Goal: Task Accomplishment & Management: Use online tool/utility

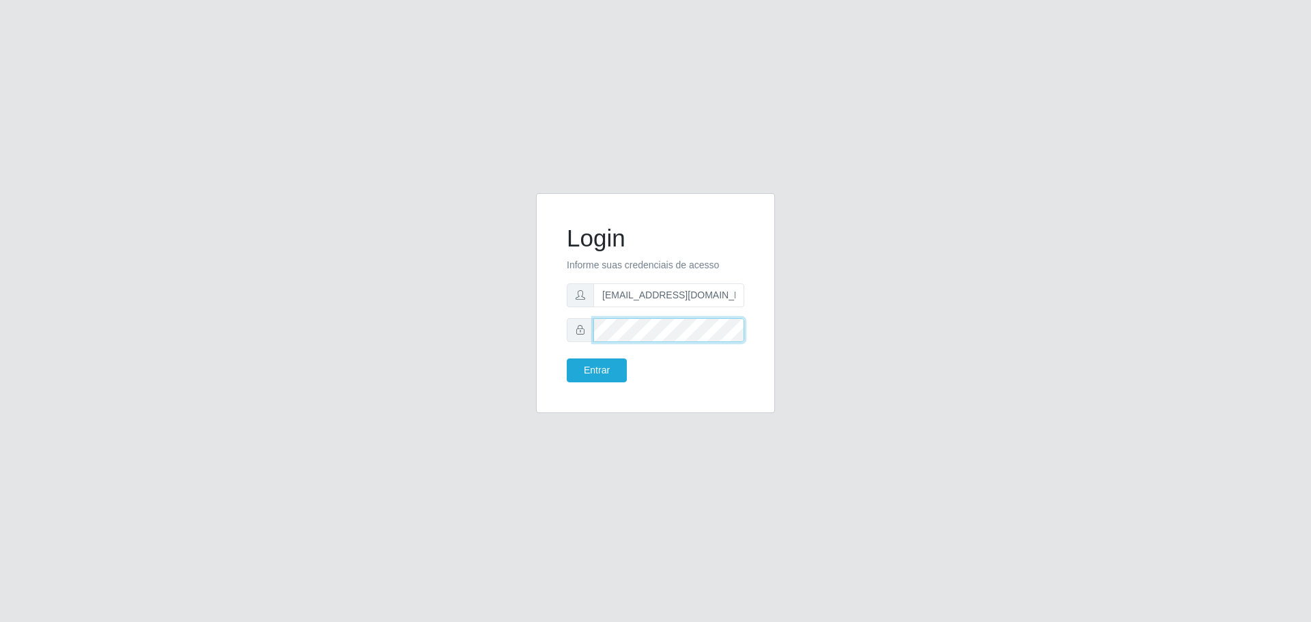
click at [567, 358] on button "Entrar" at bounding box center [597, 370] width 60 height 24
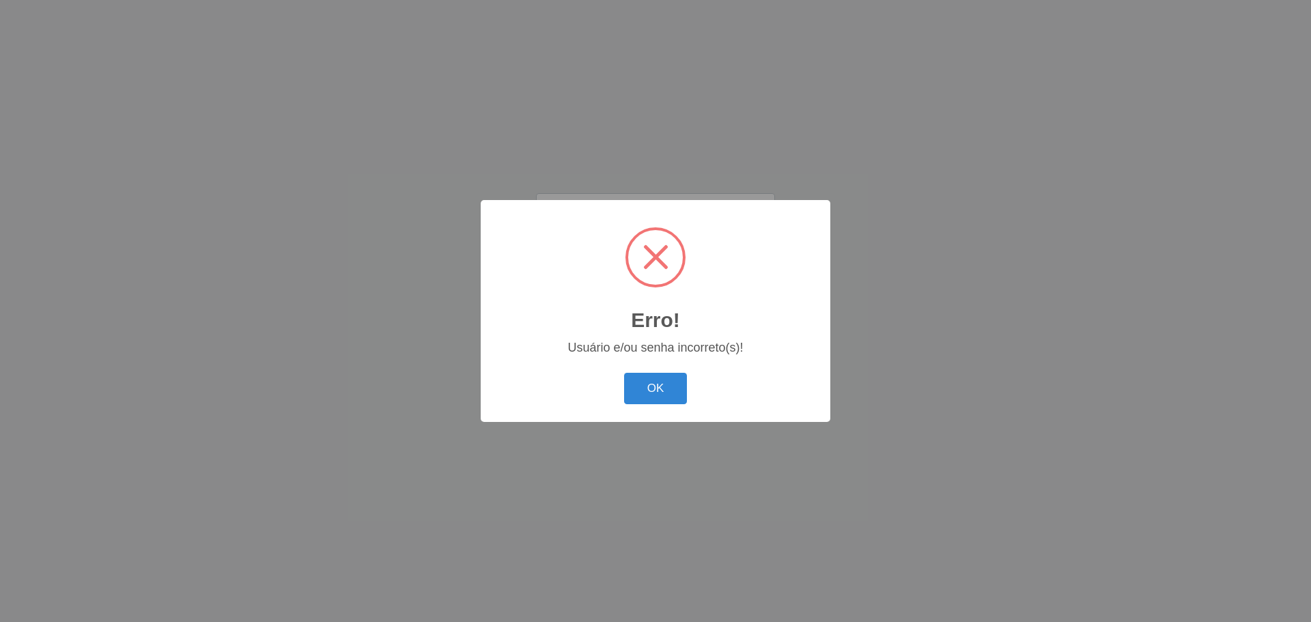
drag, startPoint x: 668, startPoint y: 403, endPoint x: 668, endPoint y: 391, distance: 12.3
click at [668, 402] on button "OK" at bounding box center [655, 389] width 63 height 32
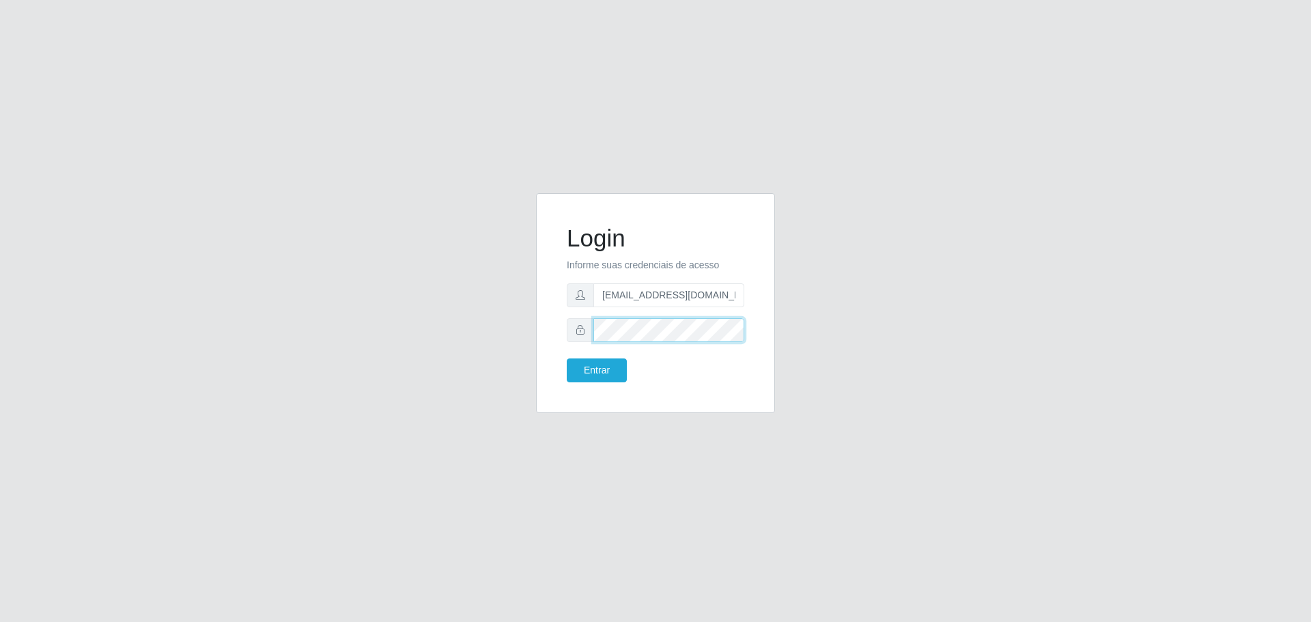
click at [567, 358] on button "Entrar" at bounding box center [597, 370] width 60 height 24
click at [607, 371] on button "Entrar" at bounding box center [597, 370] width 60 height 24
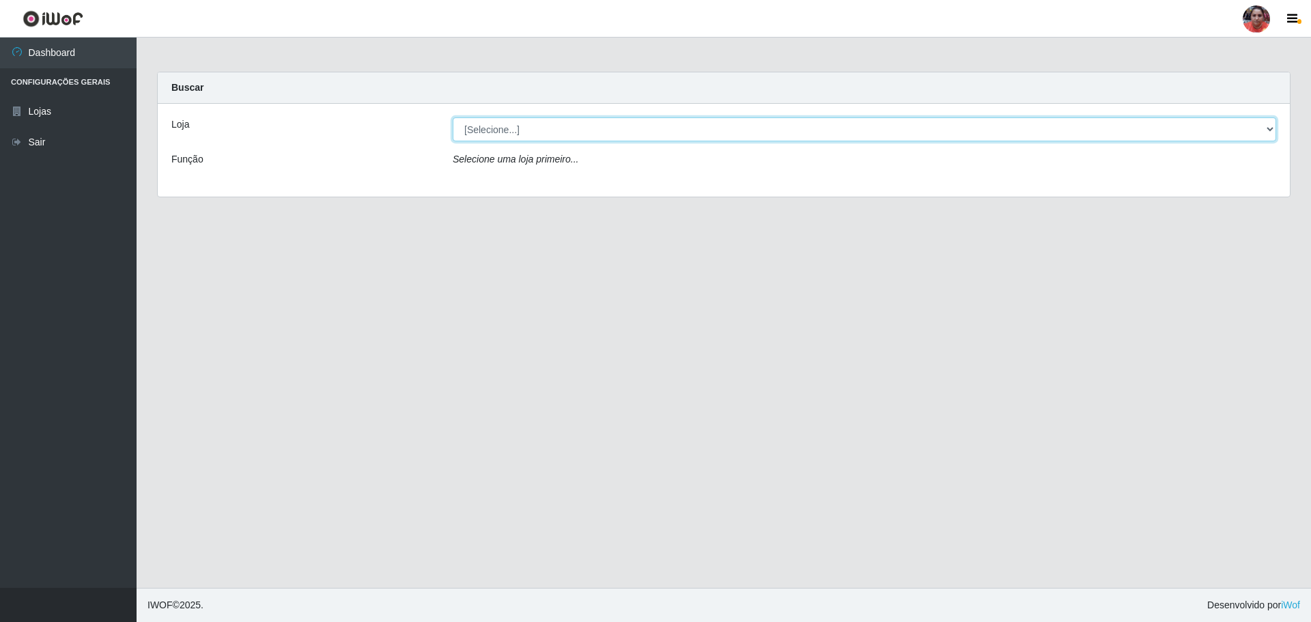
click at [517, 134] on select "[Selecione...] Mar Vermelho - Loja 05" at bounding box center [864, 129] width 823 height 24
select select "252"
click at [453, 117] on select "[Selecione...] Mar Vermelho - Loja 05" at bounding box center [864, 129] width 823 height 24
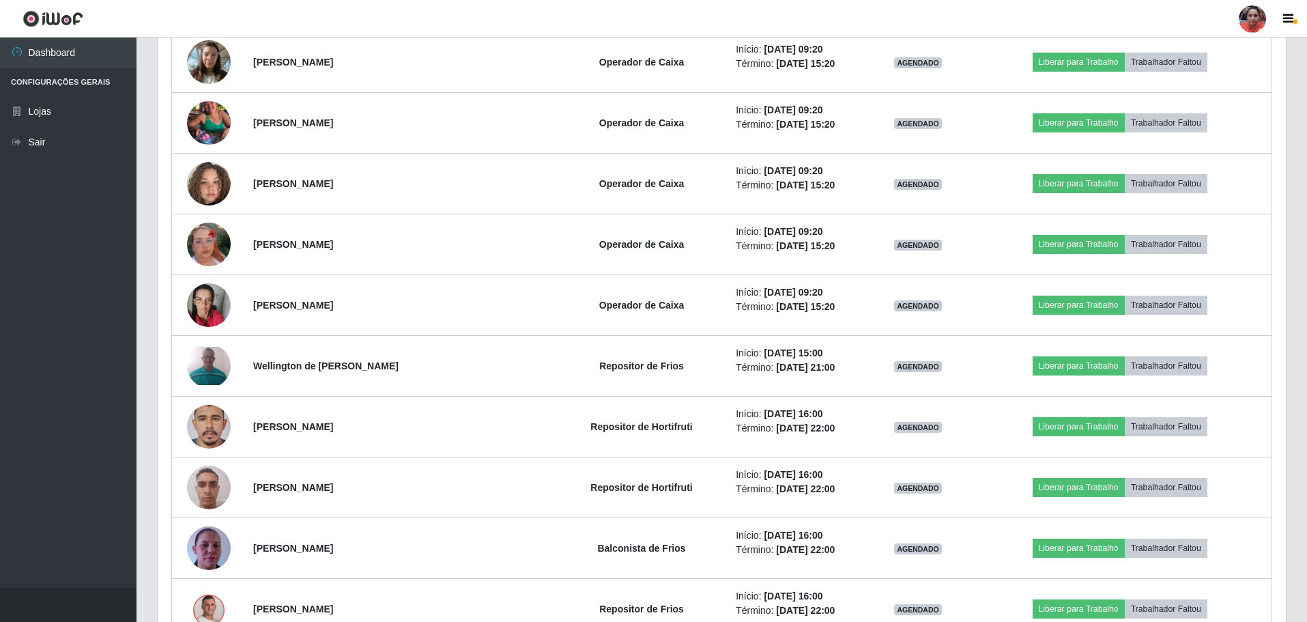
scroll to position [1843, 0]
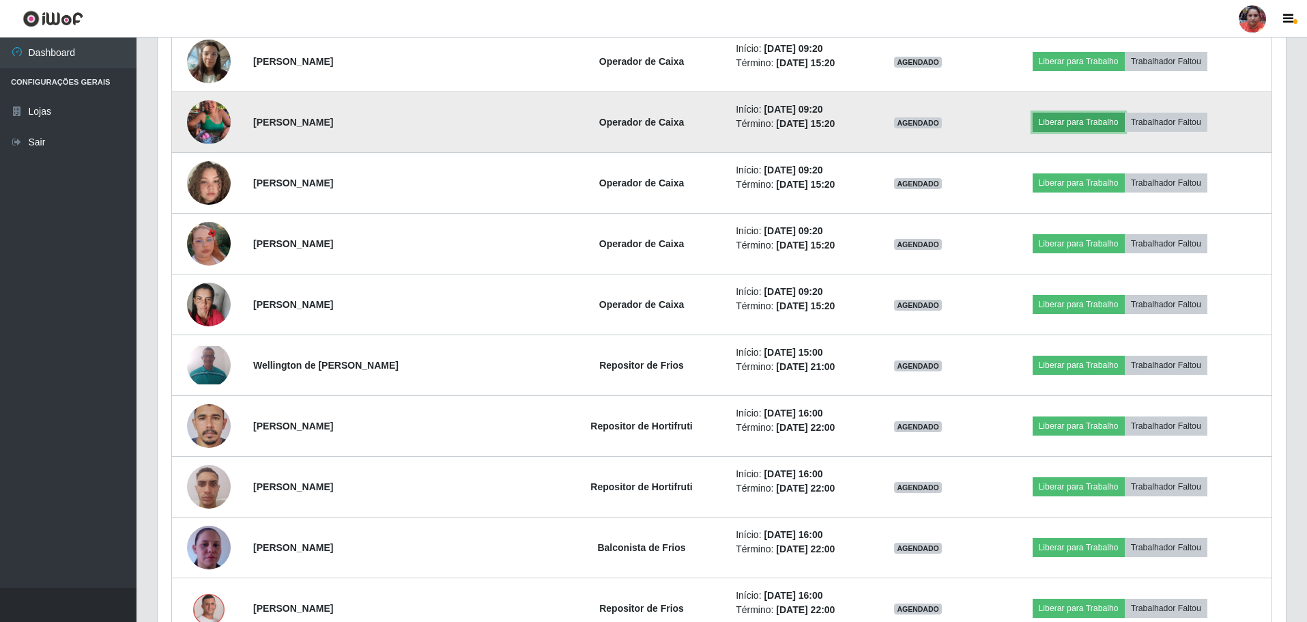
click at [1066, 126] on button "Liberar para Trabalho" at bounding box center [1079, 122] width 92 height 19
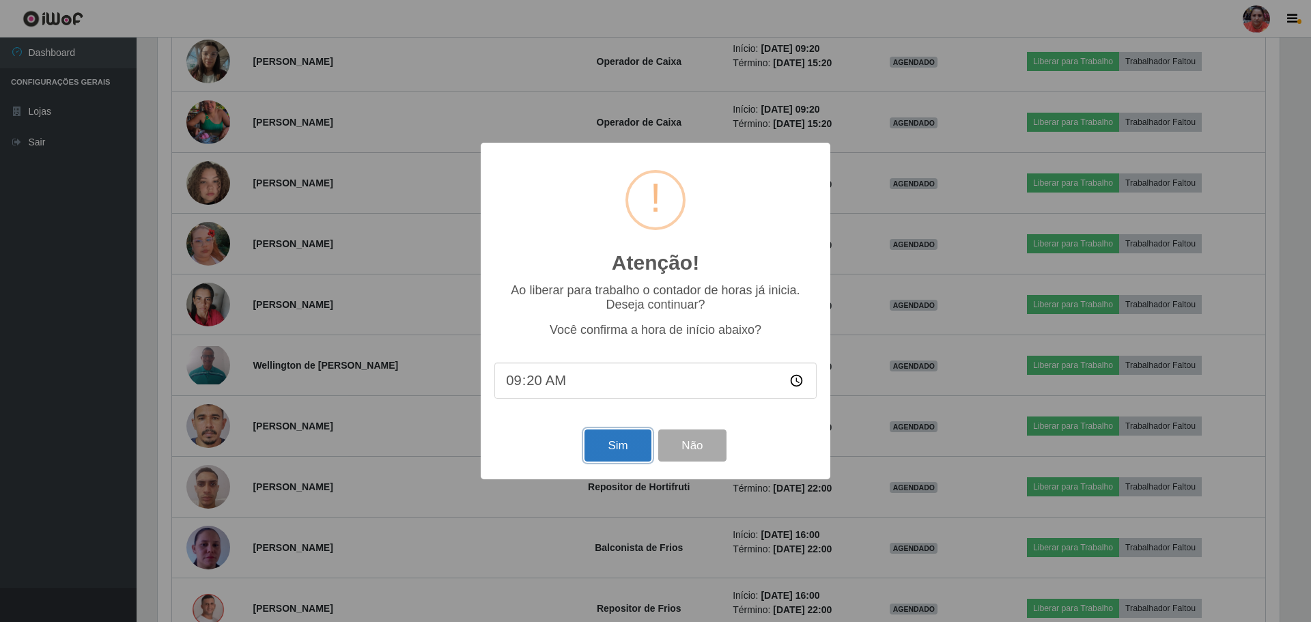
click at [611, 452] on button "Sim" at bounding box center [617, 445] width 66 height 32
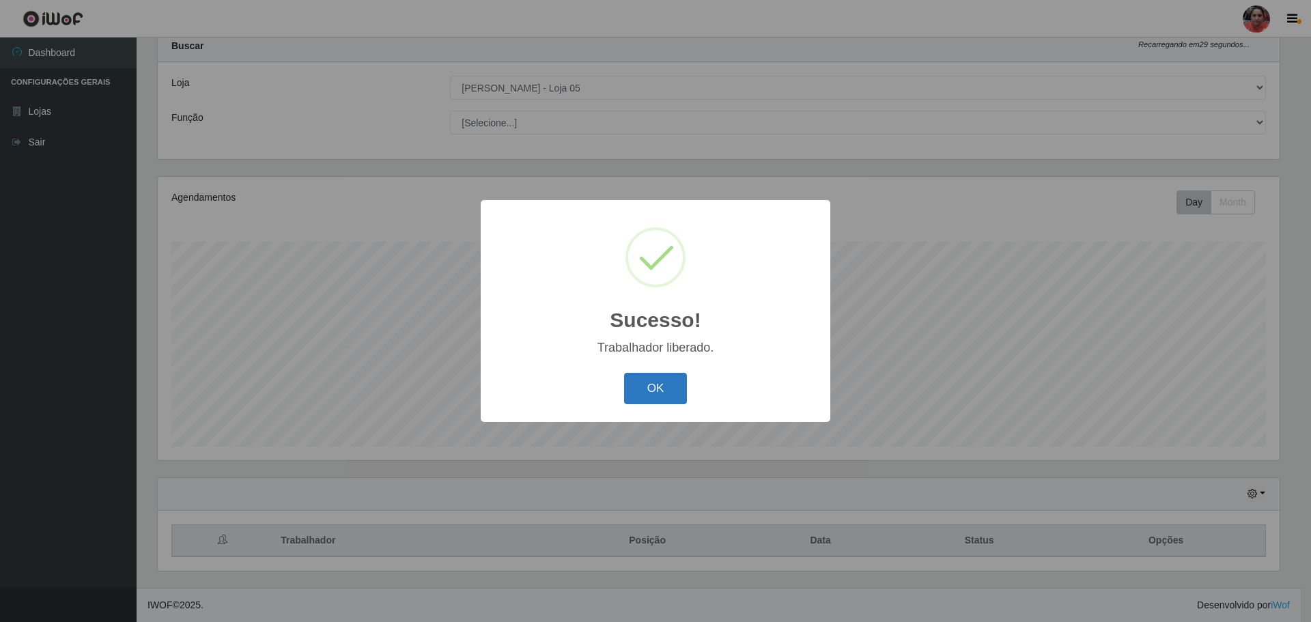
click at [657, 380] on button "OK" at bounding box center [655, 389] width 63 height 32
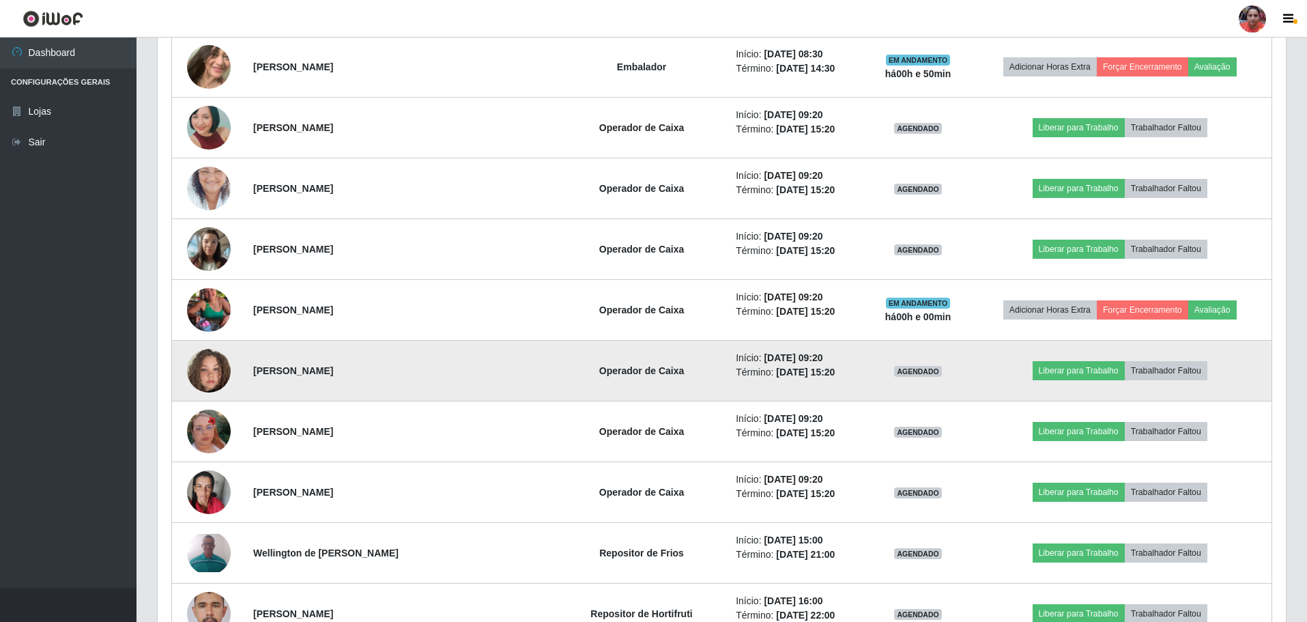
scroll to position [1680, 0]
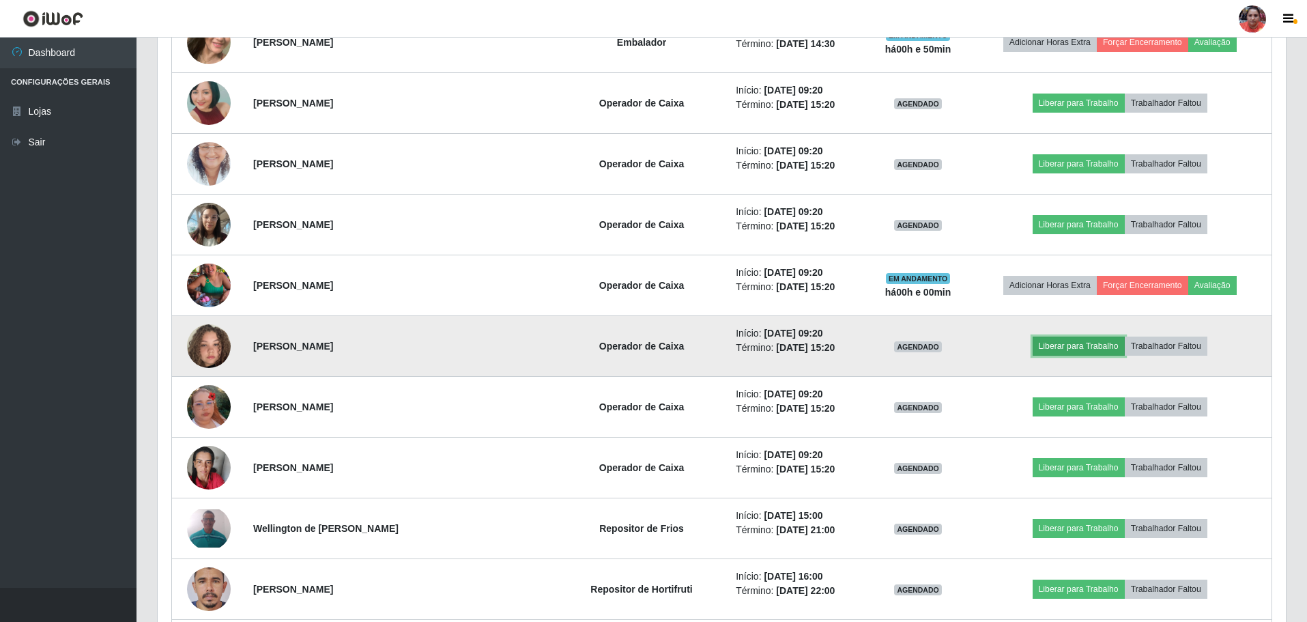
click at [1050, 348] on button "Liberar para Trabalho" at bounding box center [1079, 346] width 92 height 19
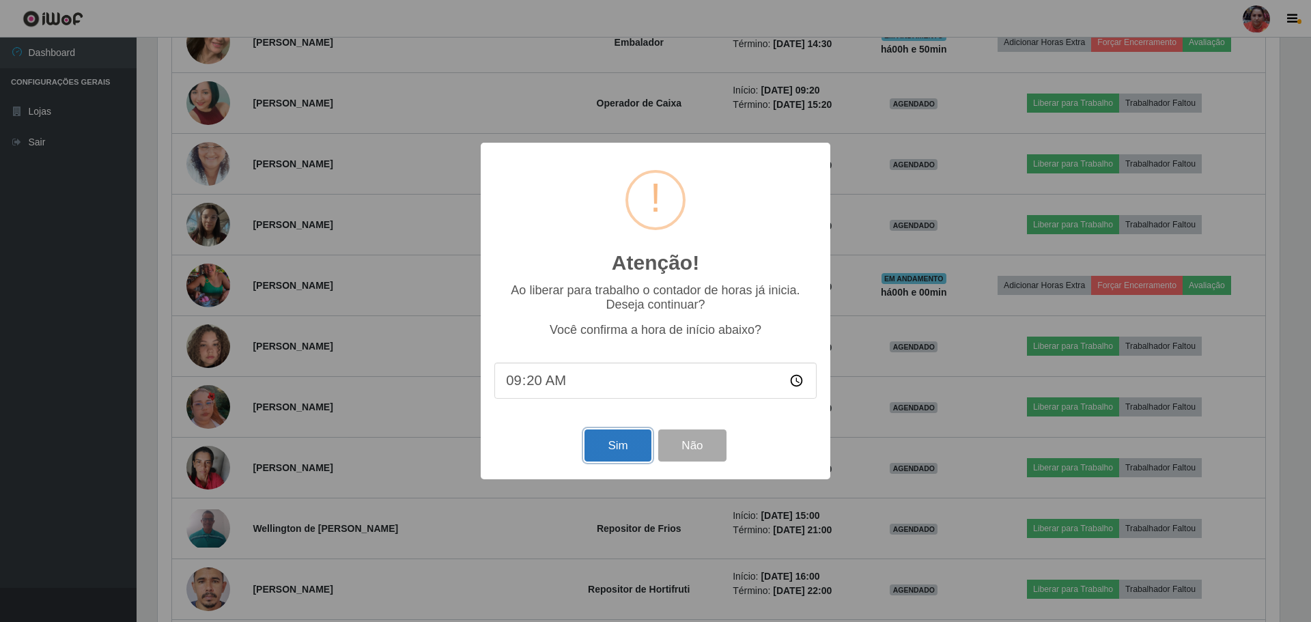
click at [618, 440] on button "Sim" at bounding box center [617, 445] width 66 height 32
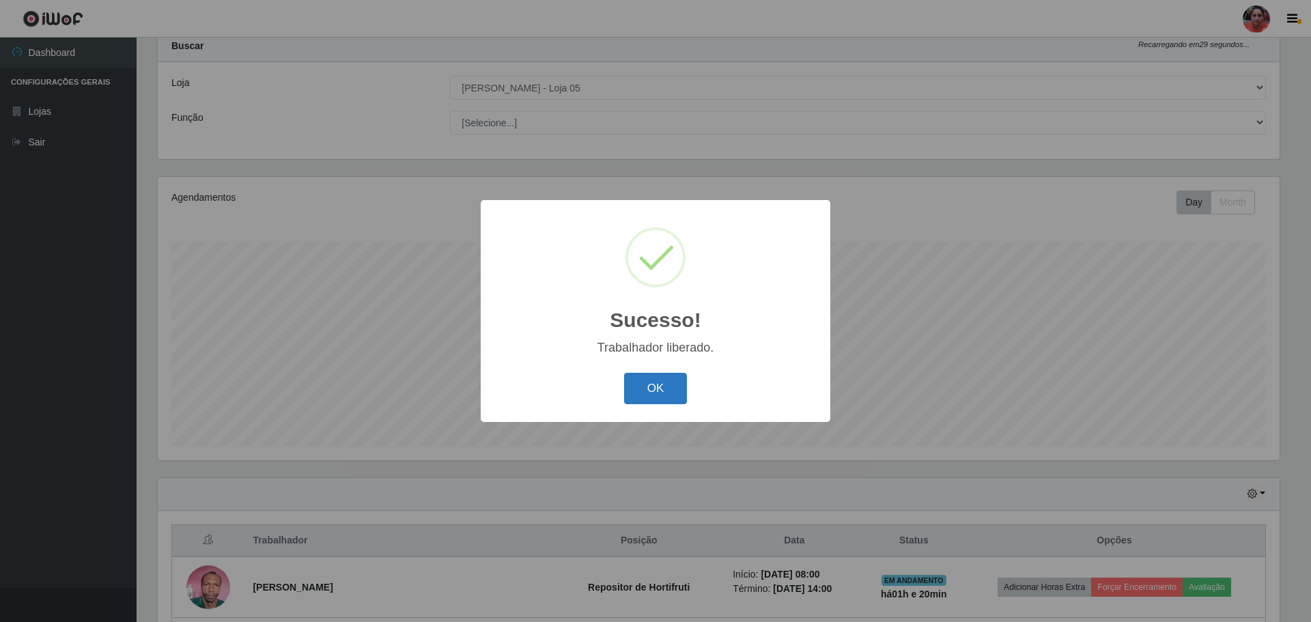
click at [665, 385] on button "OK" at bounding box center [655, 389] width 63 height 32
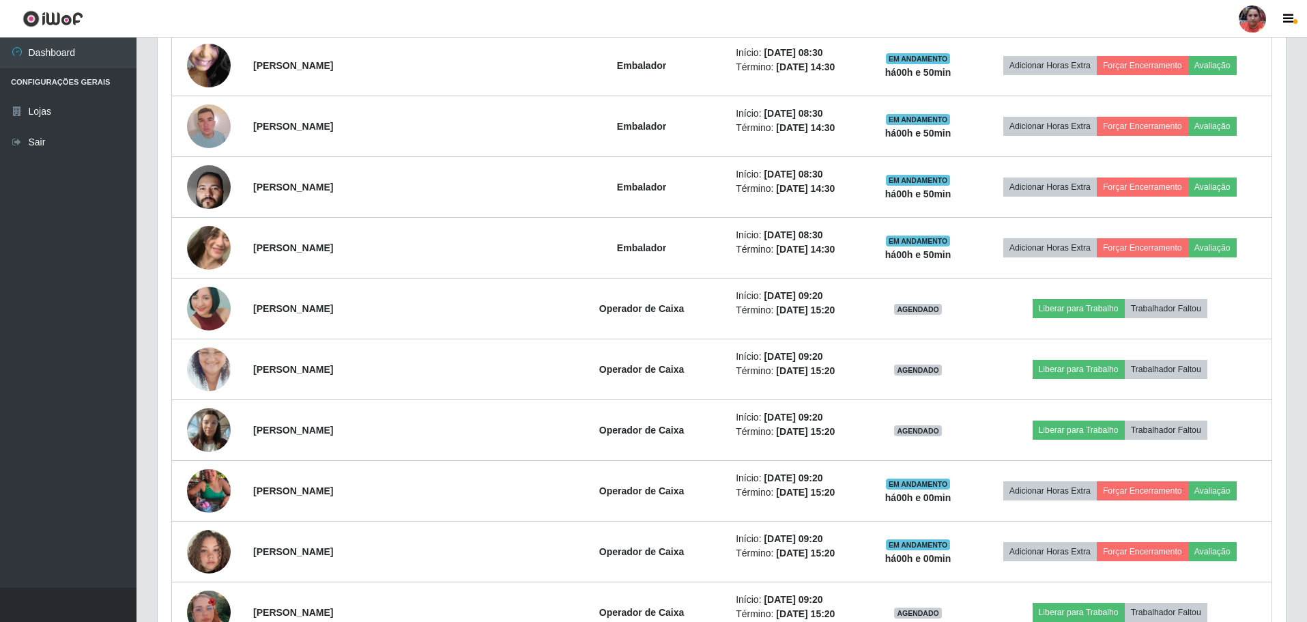
scroll to position [1475, 0]
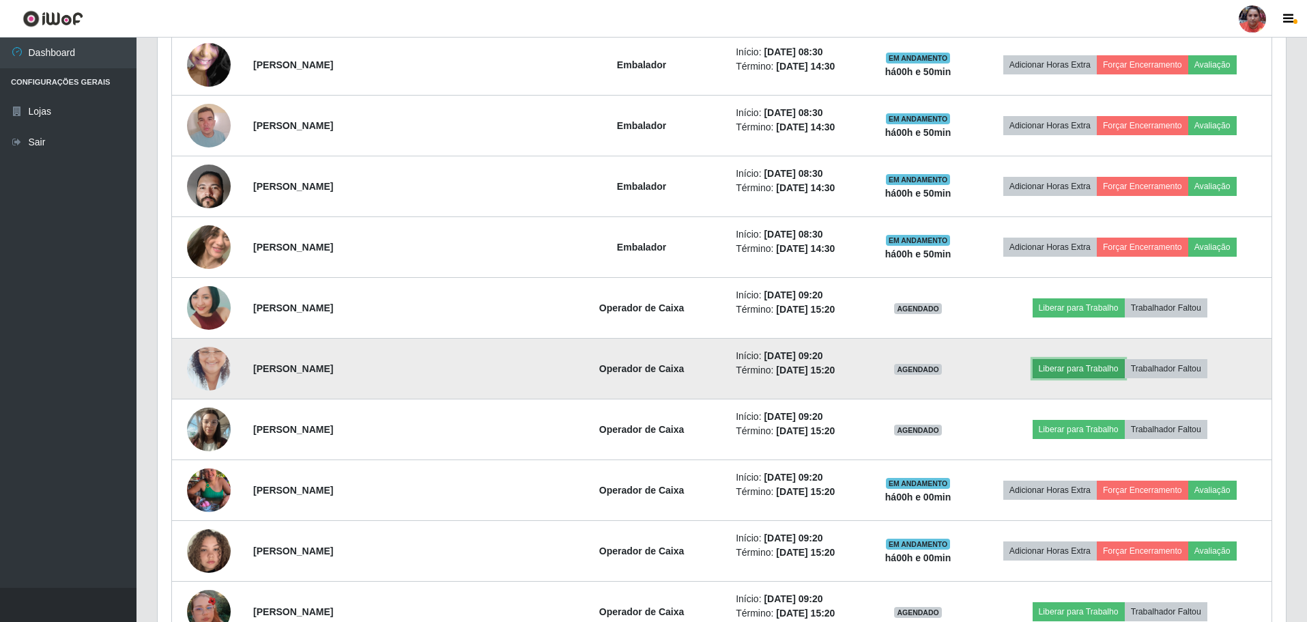
click at [1064, 362] on button "Liberar para Trabalho" at bounding box center [1079, 368] width 92 height 19
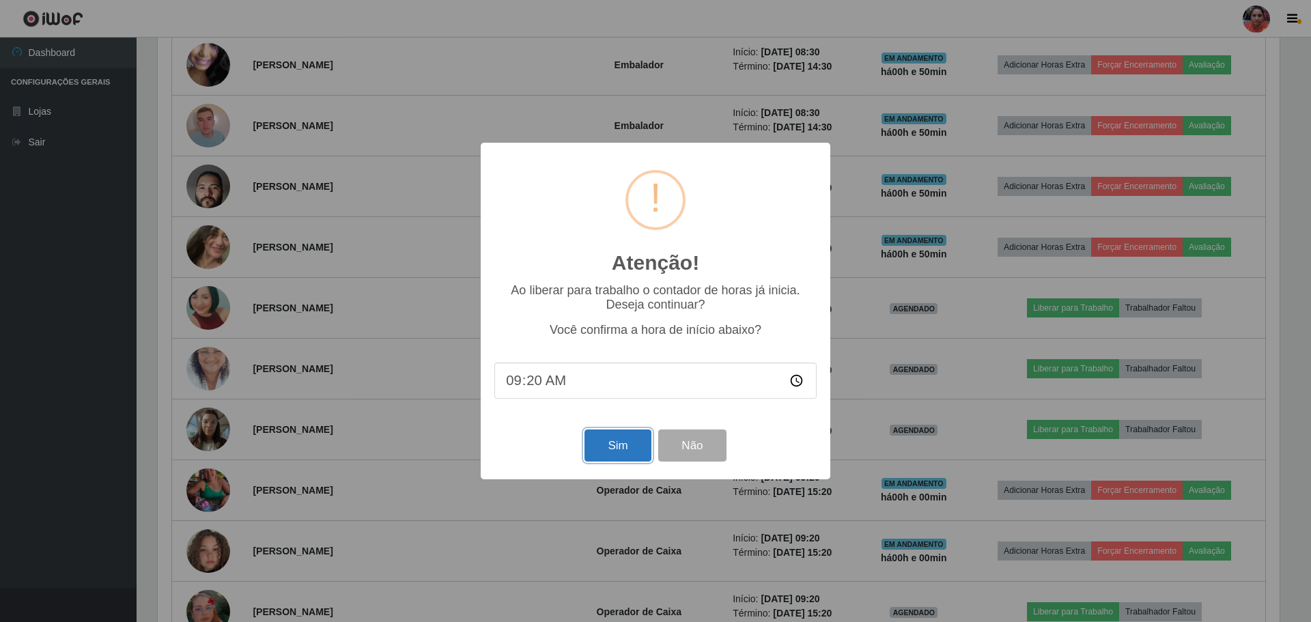
click at [628, 453] on button "Sim" at bounding box center [617, 445] width 66 height 32
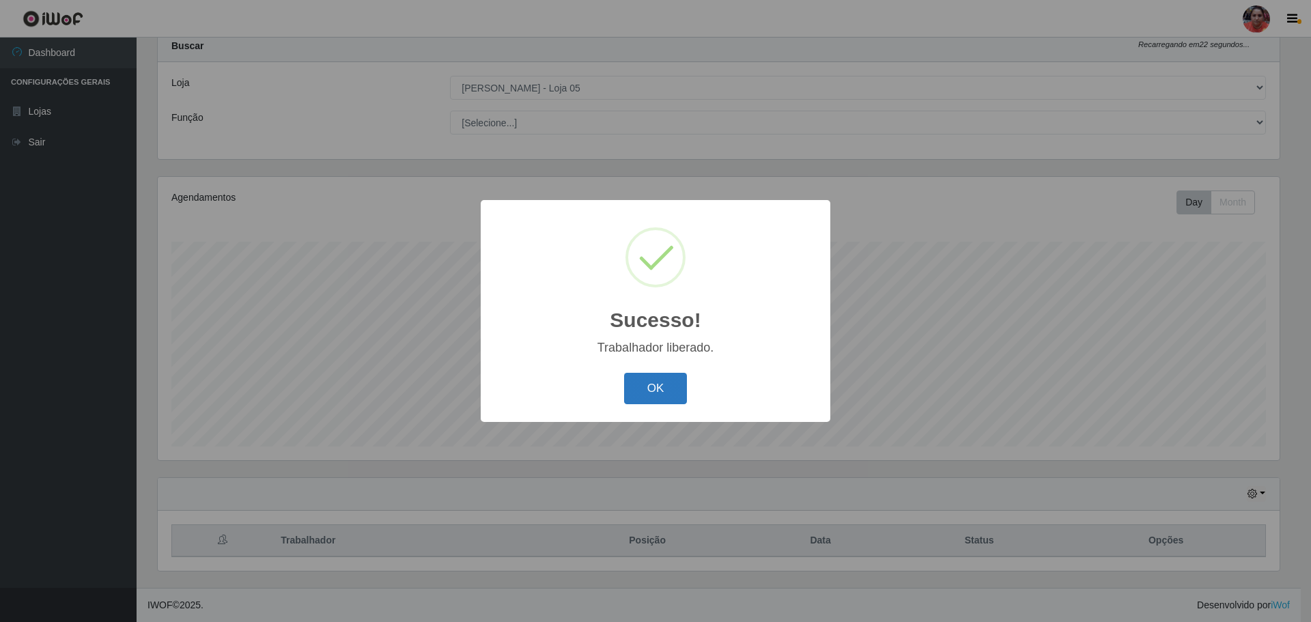
click at [653, 398] on button "OK" at bounding box center [655, 389] width 63 height 32
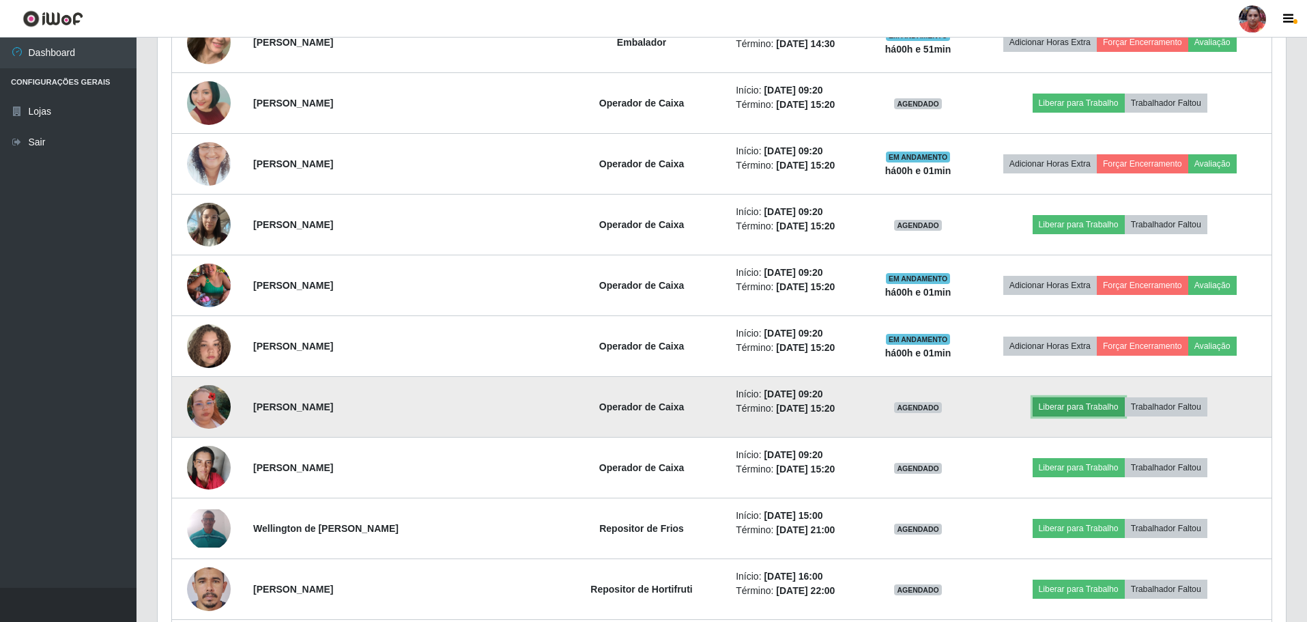
click at [1086, 407] on button "Liberar para Trabalho" at bounding box center [1079, 406] width 92 height 19
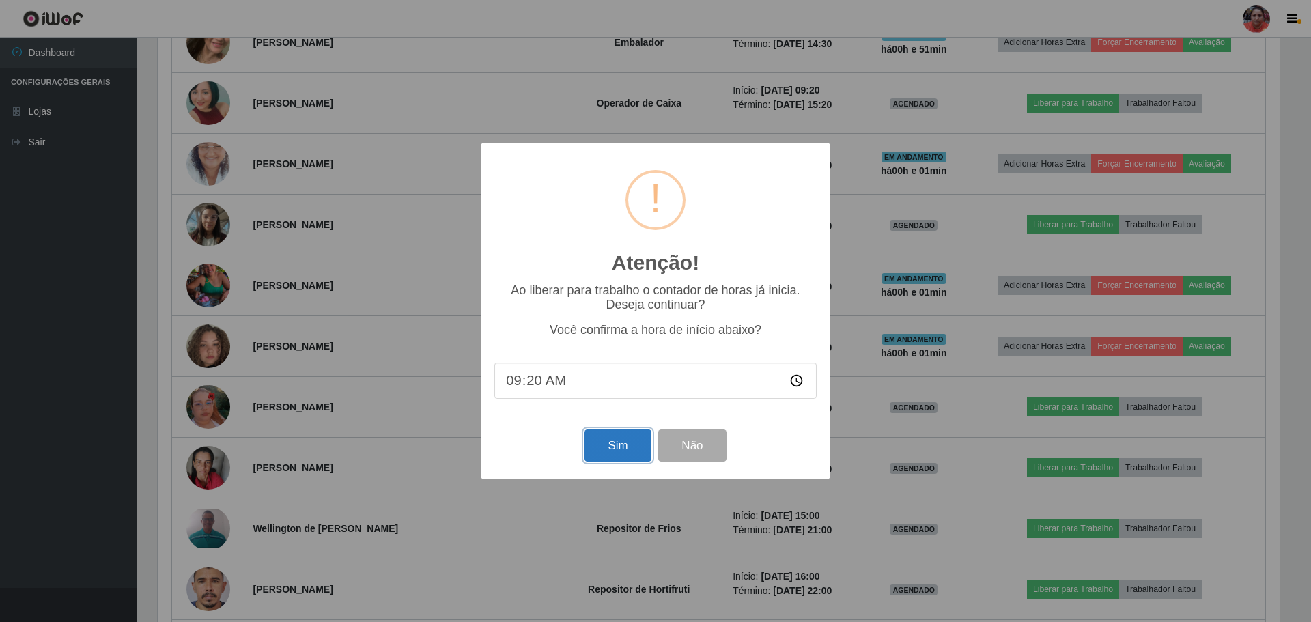
click at [638, 454] on button "Sim" at bounding box center [617, 445] width 66 height 32
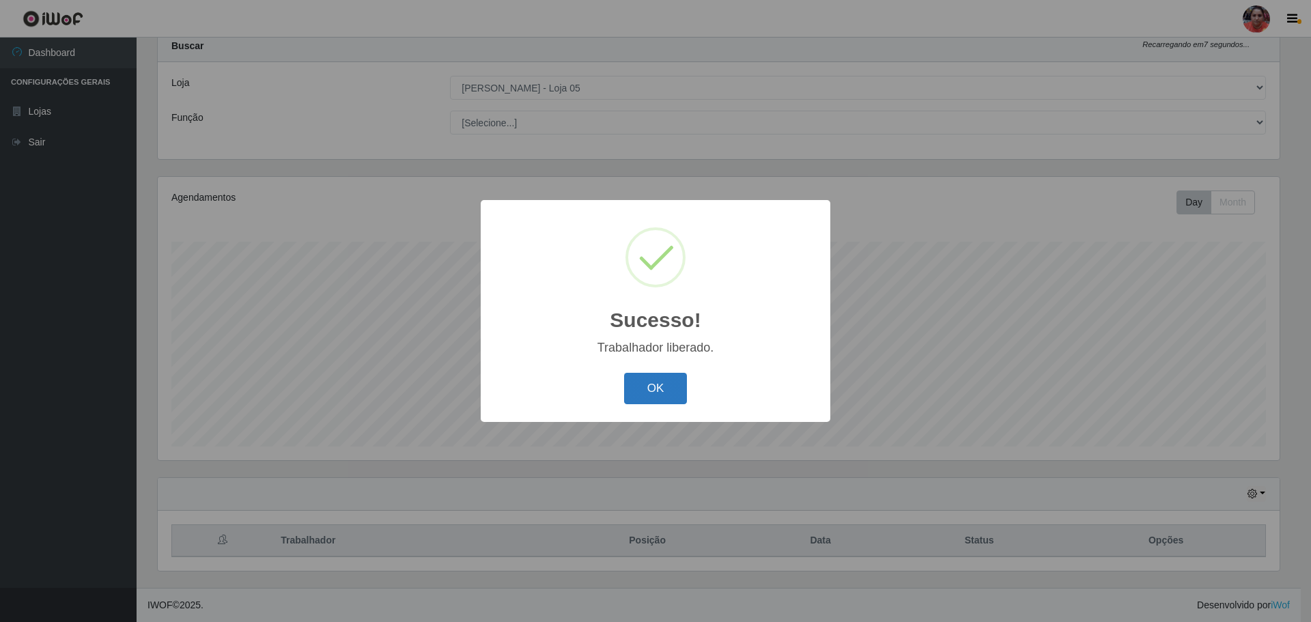
click at [672, 392] on button "OK" at bounding box center [655, 389] width 63 height 32
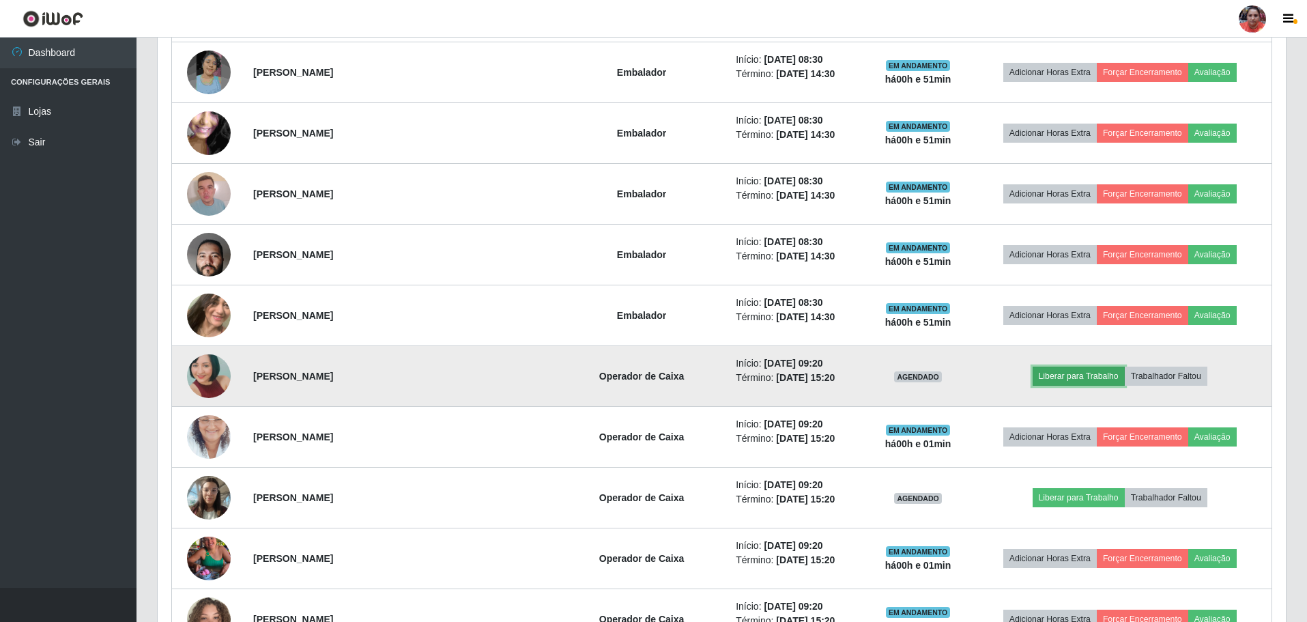
click at [1060, 371] on button "Liberar para Trabalho" at bounding box center [1079, 376] width 92 height 19
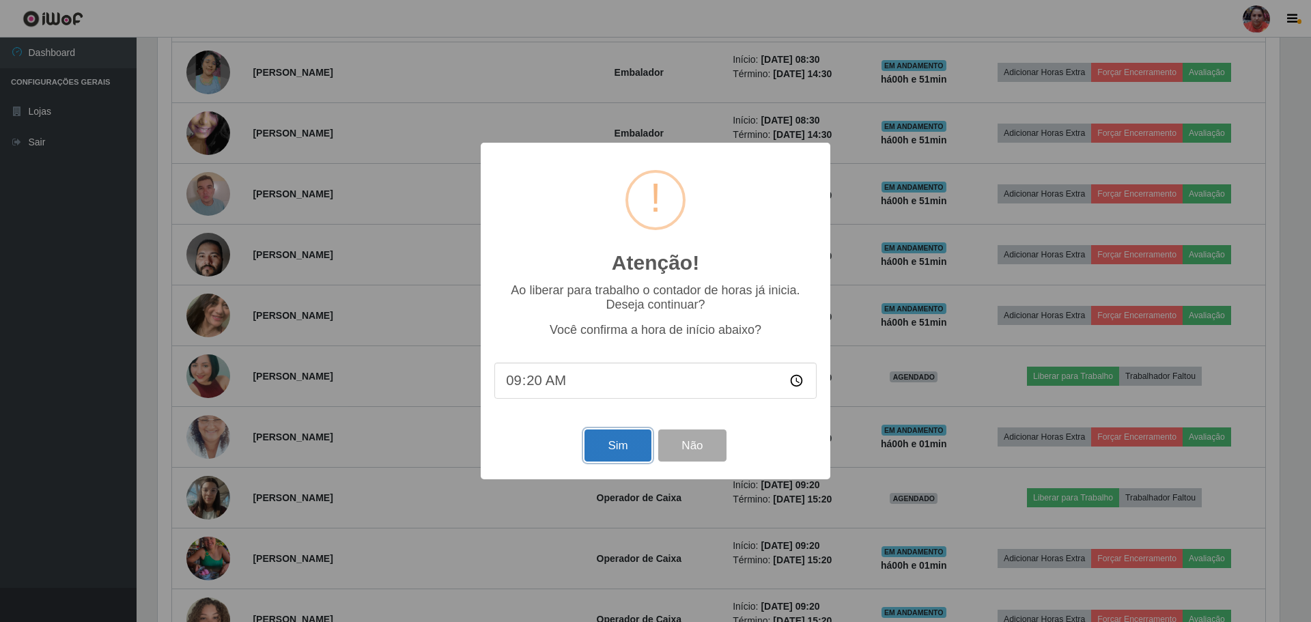
click at [606, 456] on button "Sim" at bounding box center [617, 445] width 66 height 32
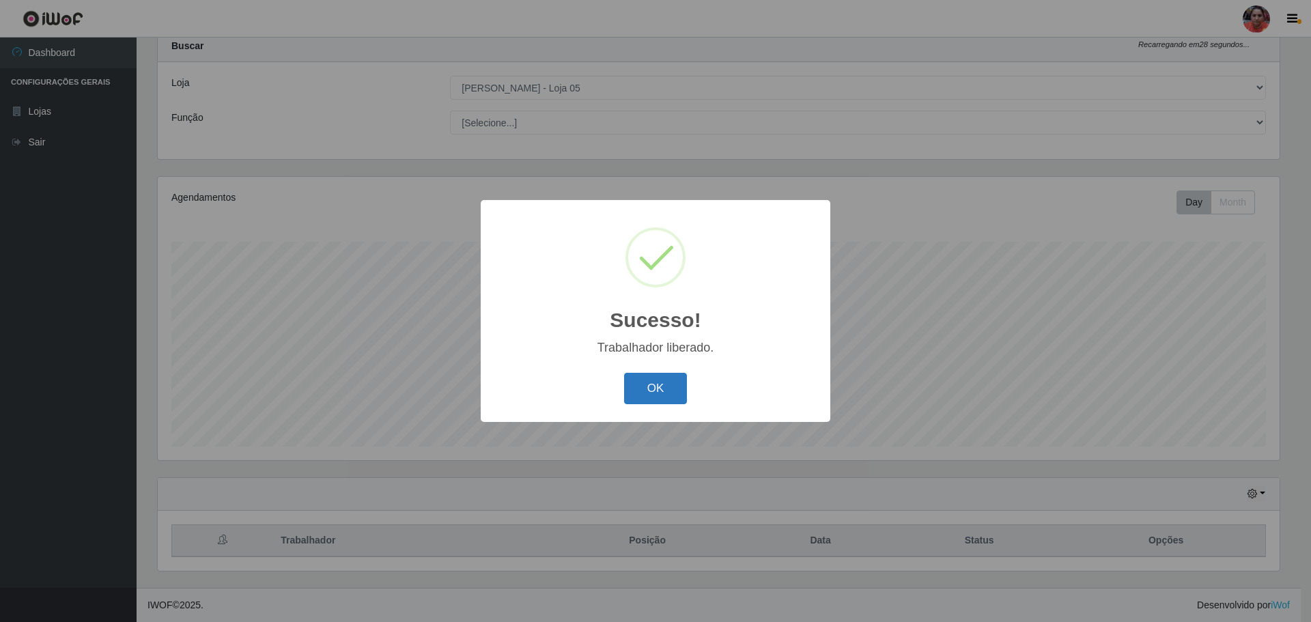
click at [636, 395] on button "OK" at bounding box center [655, 389] width 63 height 32
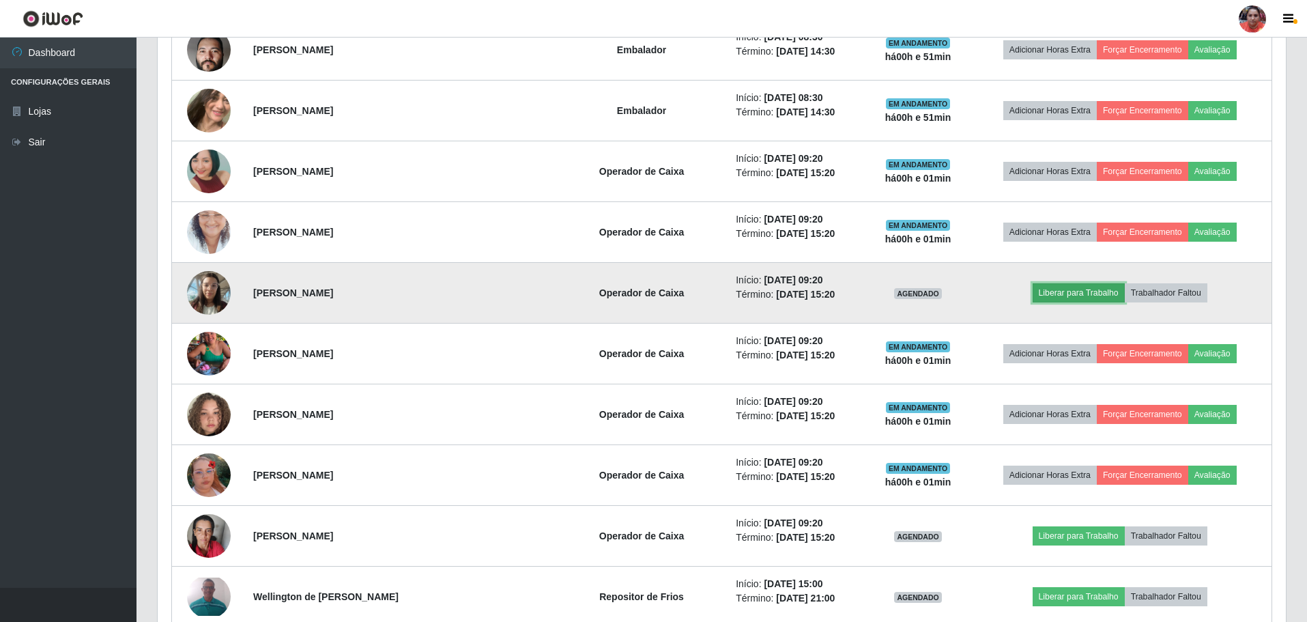
click at [1059, 293] on button "Liberar para Trabalho" at bounding box center [1079, 292] width 92 height 19
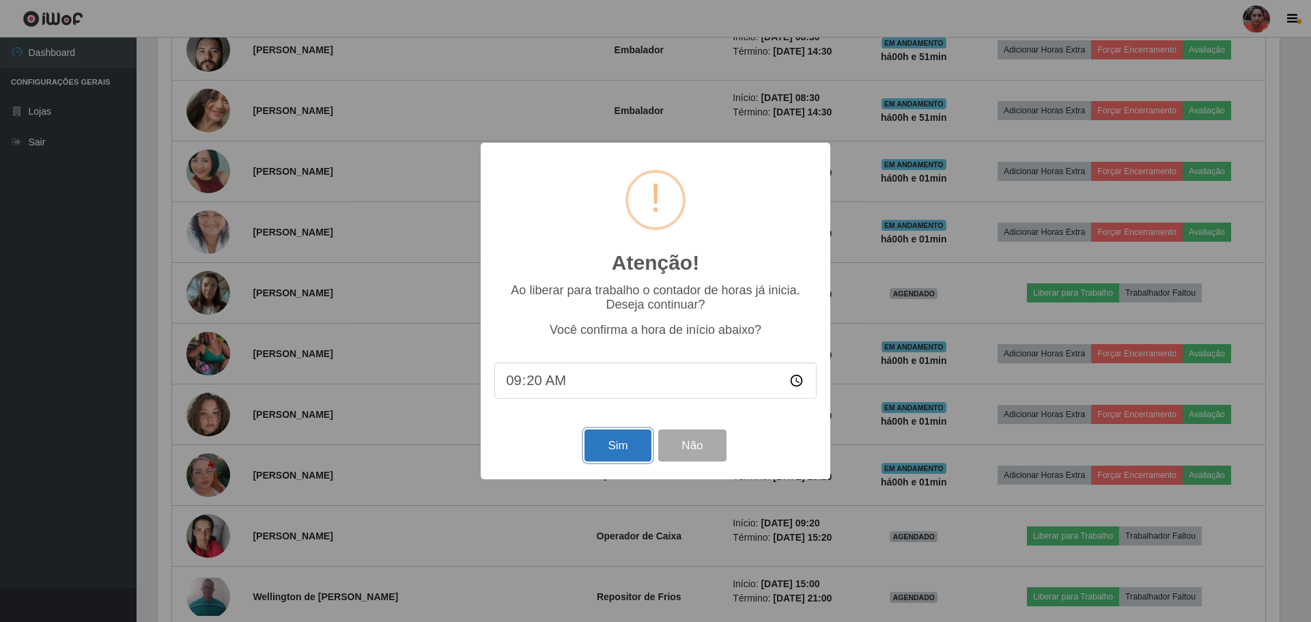
click at [638, 446] on button "Sim" at bounding box center [617, 445] width 66 height 32
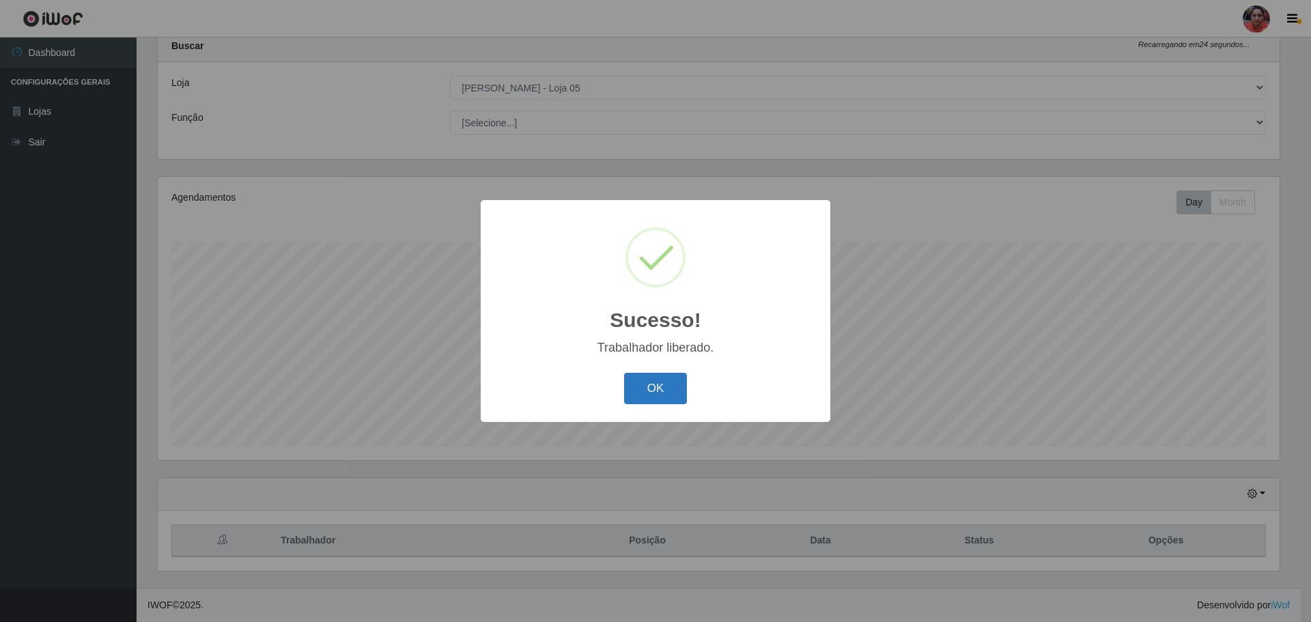
click at [664, 396] on button "OK" at bounding box center [655, 389] width 63 height 32
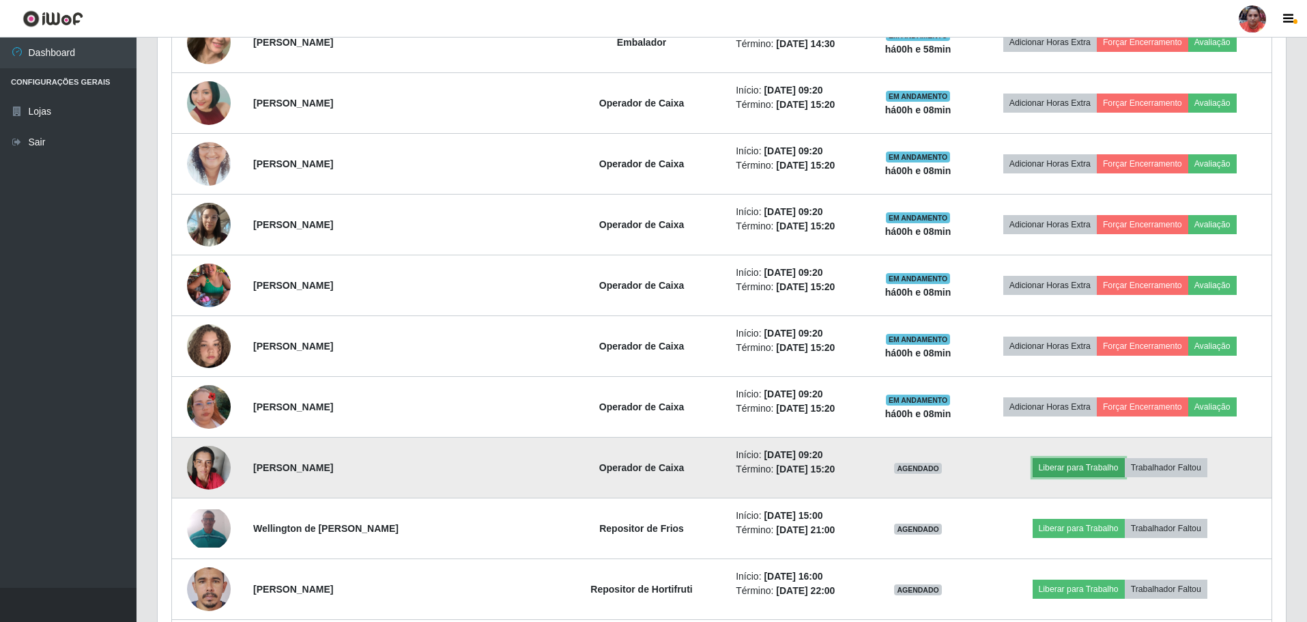
click at [1040, 465] on button "Liberar para Trabalho" at bounding box center [1079, 467] width 92 height 19
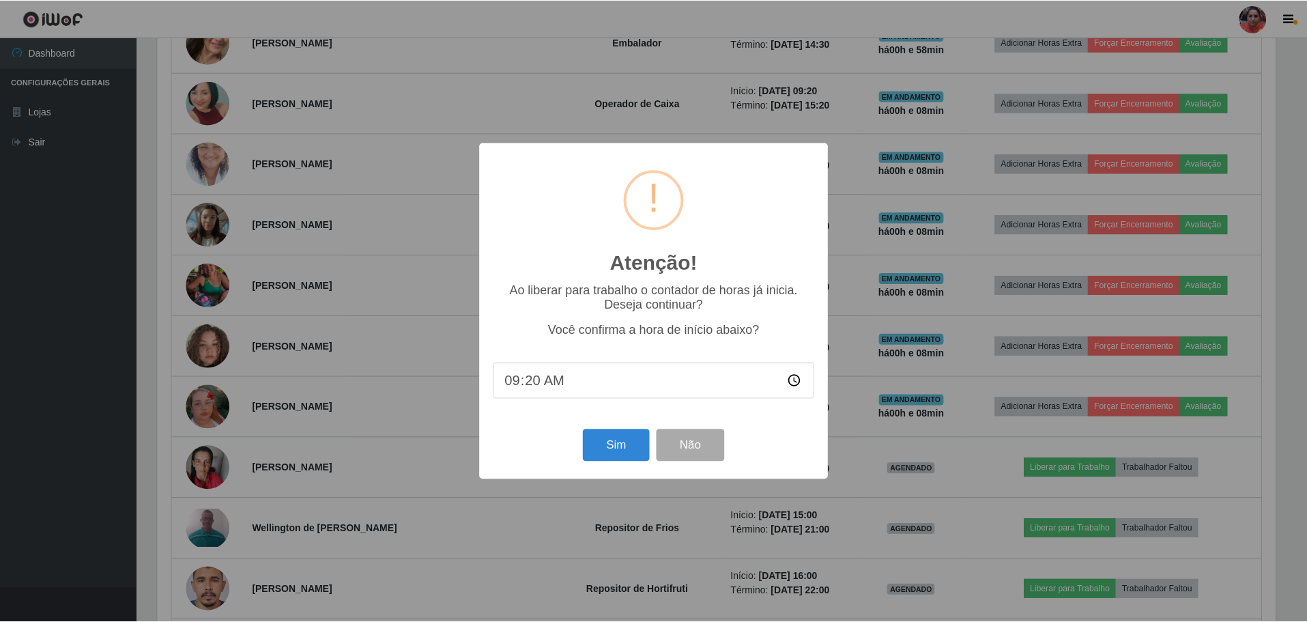
scroll to position [283, 1122]
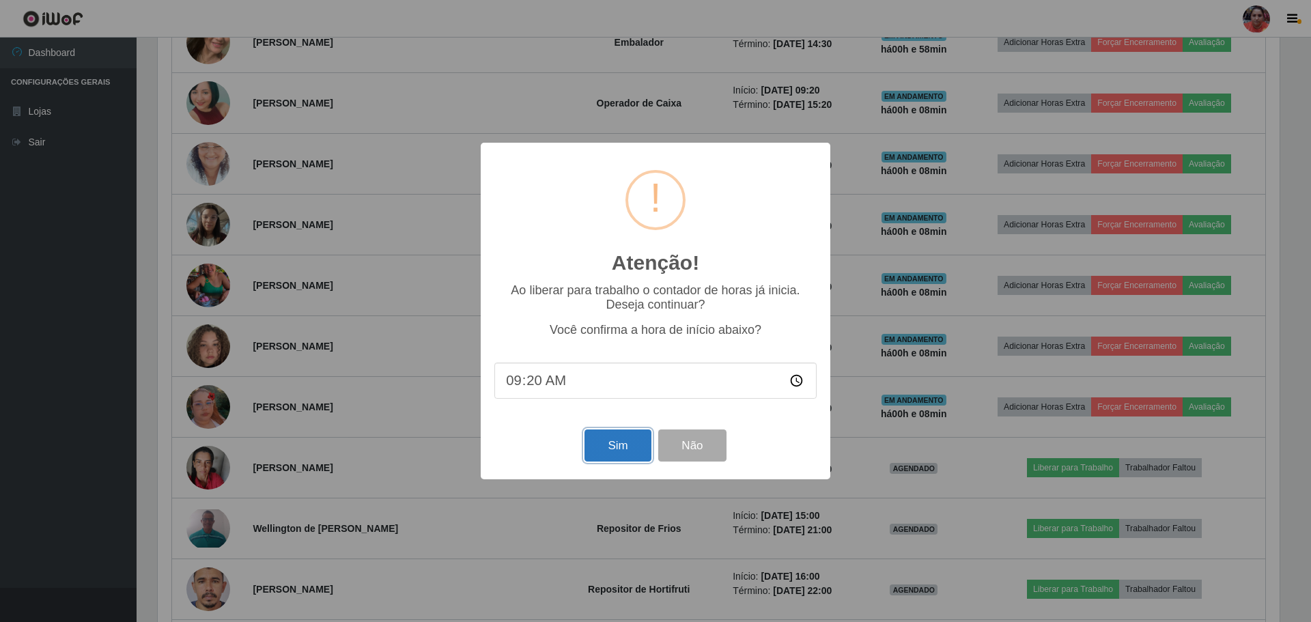
click at [612, 457] on button "Sim" at bounding box center [617, 445] width 66 height 32
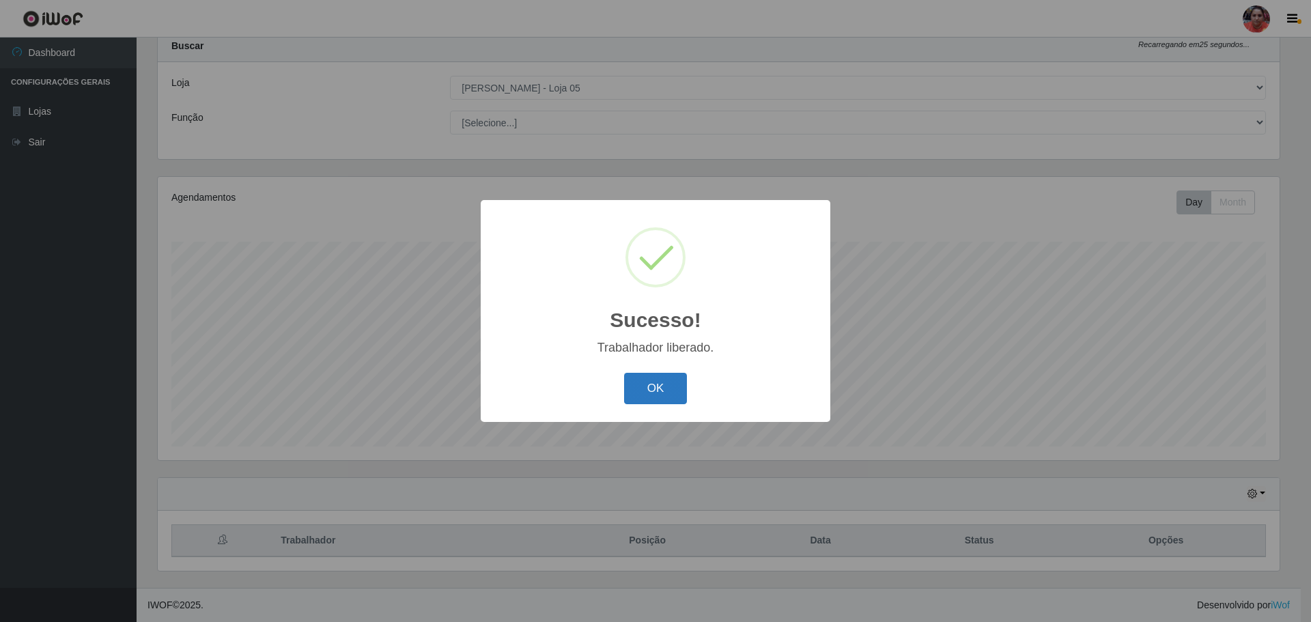
click at [643, 401] on button "OK" at bounding box center [655, 389] width 63 height 32
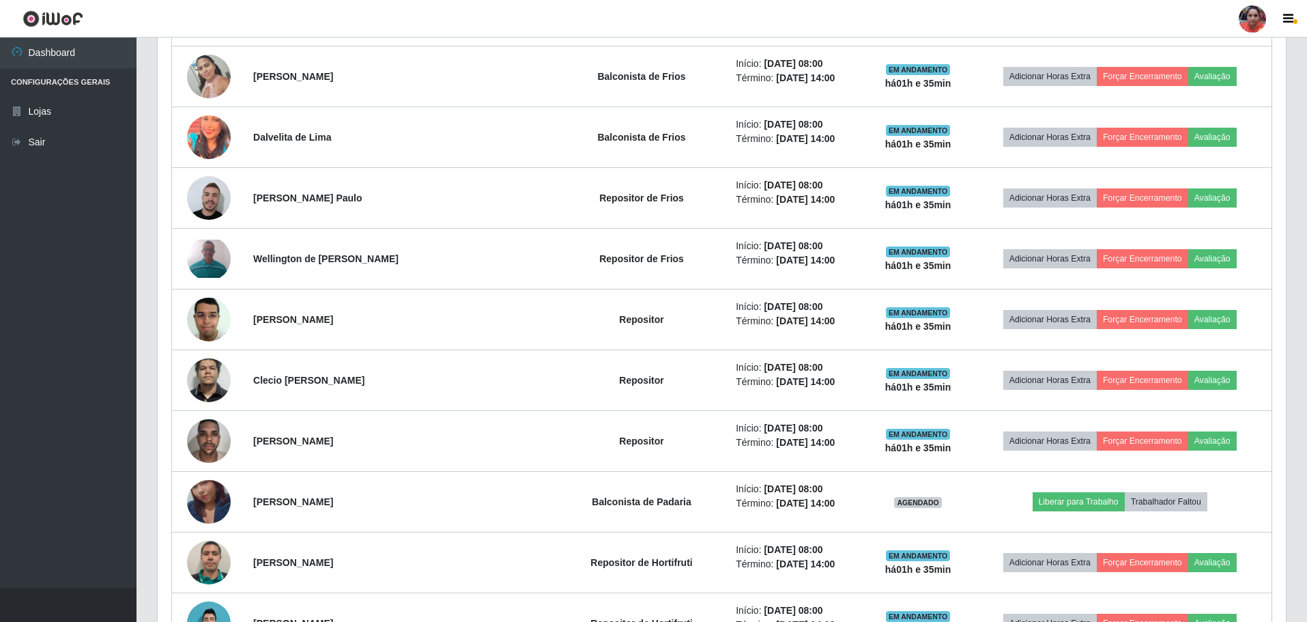
scroll to position [451, 0]
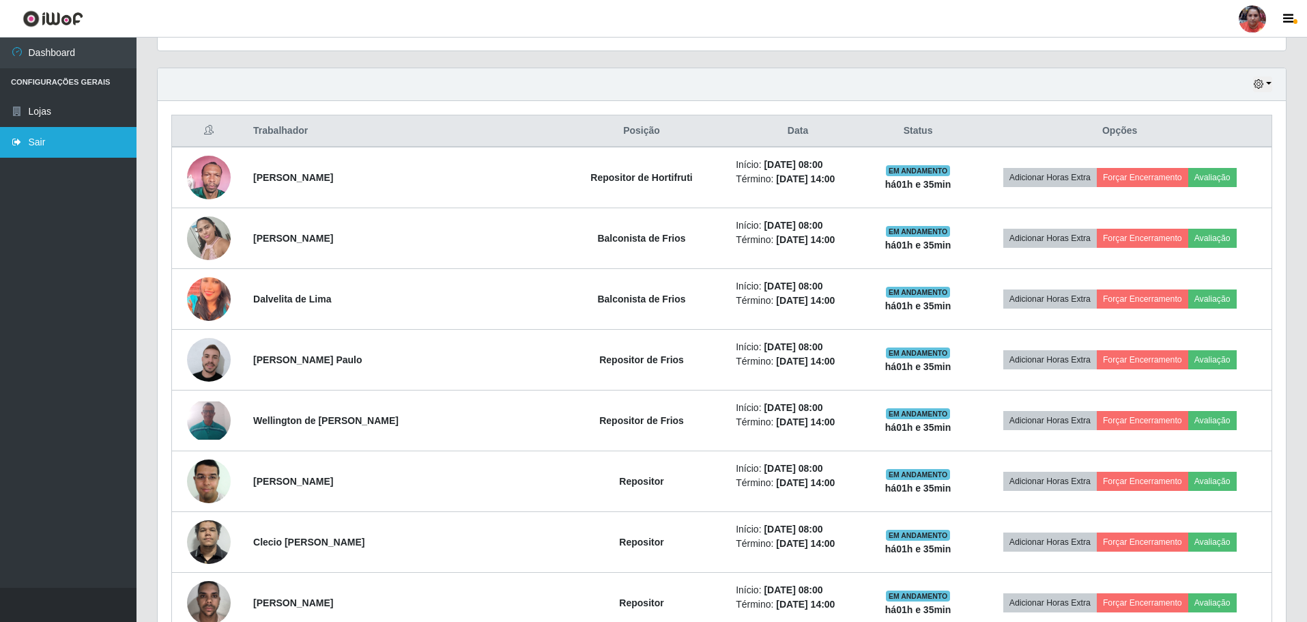
click at [31, 147] on link "Sair" at bounding box center [68, 142] width 137 height 31
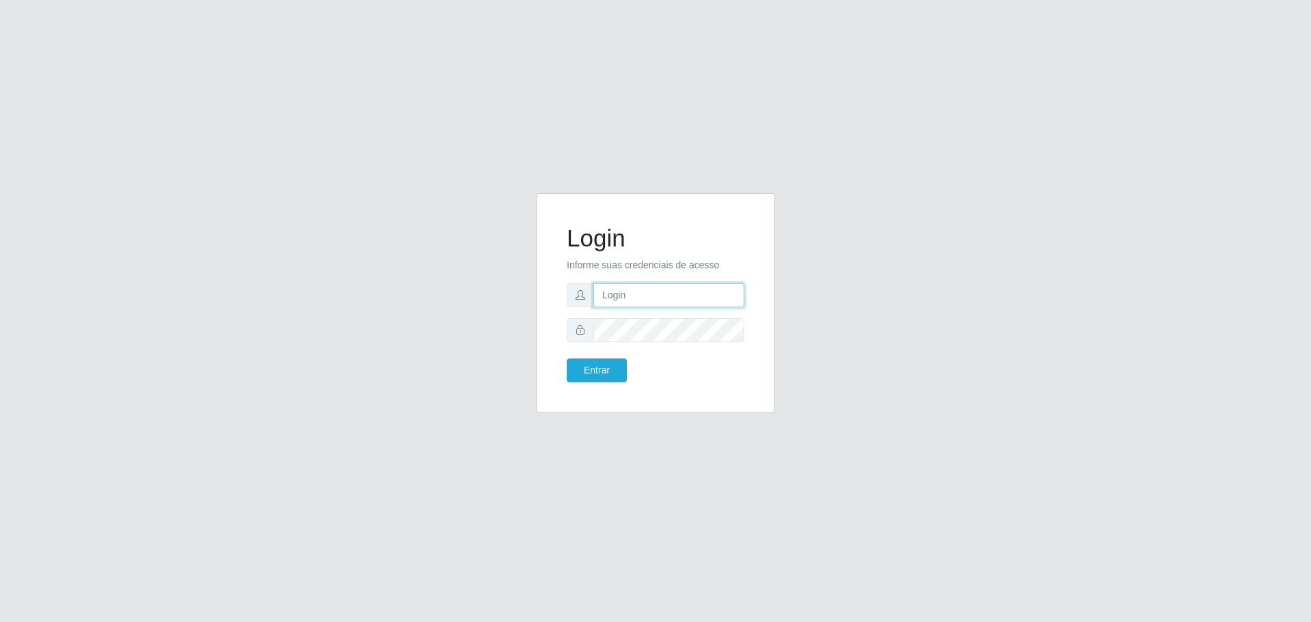
type input "[EMAIL_ADDRESS][DOMAIN_NAME]"
